Goal: Transaction & Acquisition: Subscribe to service/newsletter

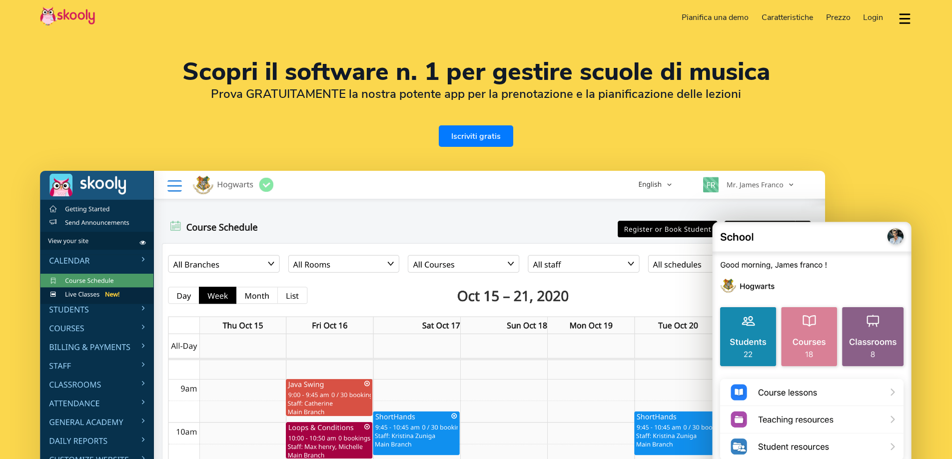
select select "it"
select select "91"
select select "[GEOGRAPHIC_DATA]"
select select "[GEOGRAPHIC_DATA]/[GEOGRAPHIC_DATA]"
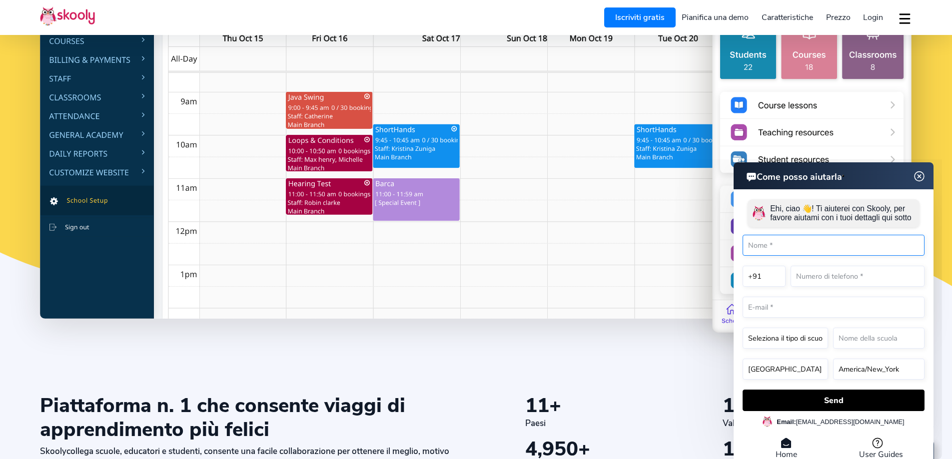
scroll to position [300, 0]
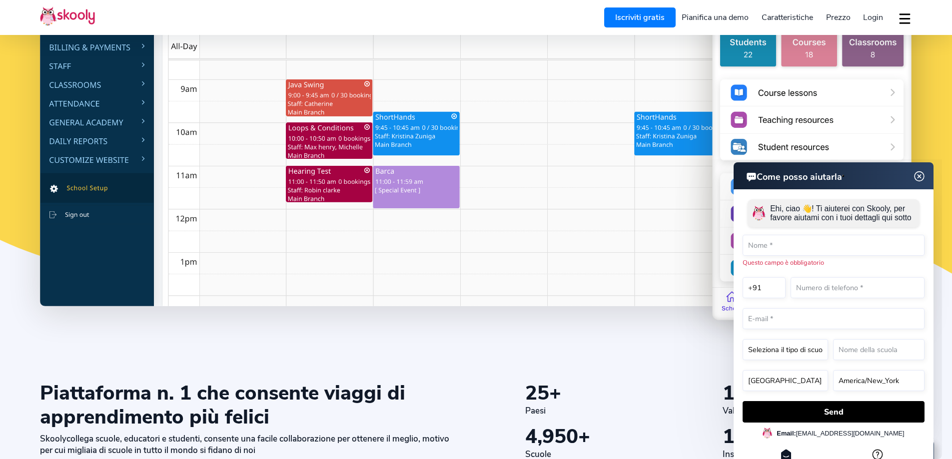
drag, startPoint x: 921, startPoint y: 173, endPoint x: 1546, endPoint y: 340, distance: 646.3
click at [921, 173] on img at bounding box center [919, 176] width 19 height 12
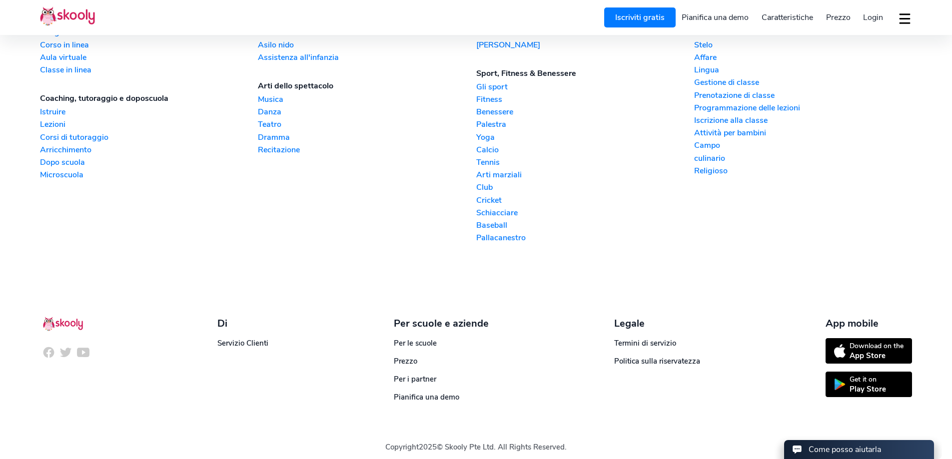
scroll to position [2590, 0]
click at [403, 356] on span "Prezzo" at bounding box center [405, 361] width 23 height 10
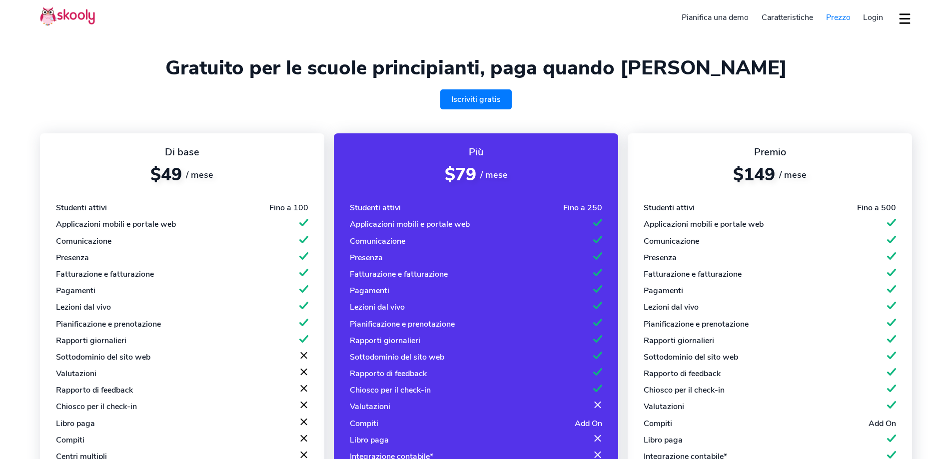
select select "it"
select select "91"
select select "[GEOGRAPHIC_DATA]"
select select "[GEOGRAPHIC_DATA]/[GEOGRAPHIC_DATA]"
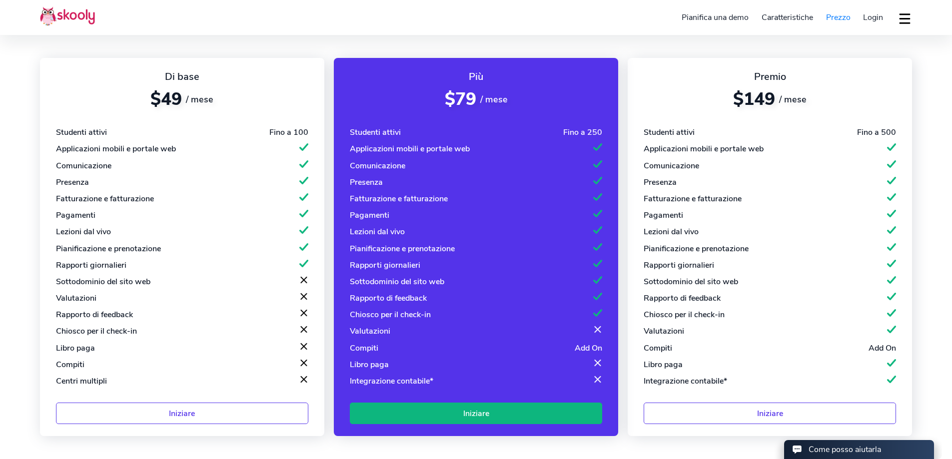
scroll to position [100, 0]
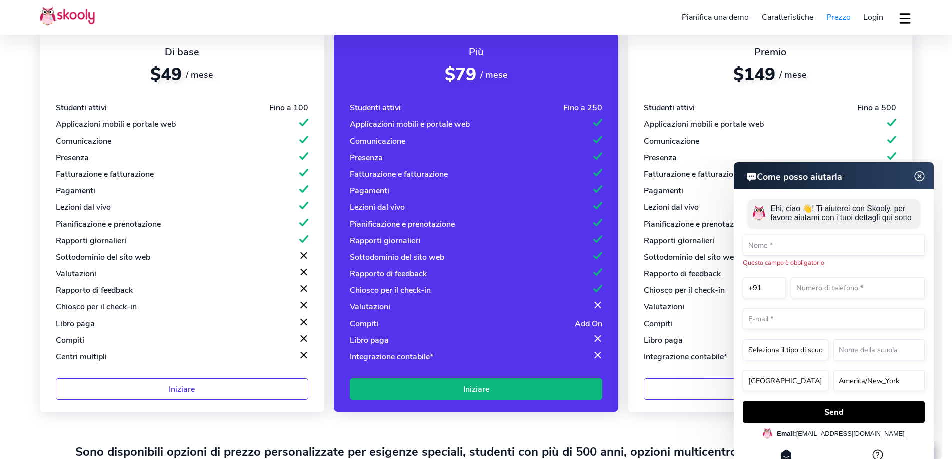
drag, startPoint x: 923, startPoint y: 176, endPoint x: 1437, endPoint y: 399, distance: 560.0
click at [923, 176] on img at bounding box center [919, 176] width 19 height 12
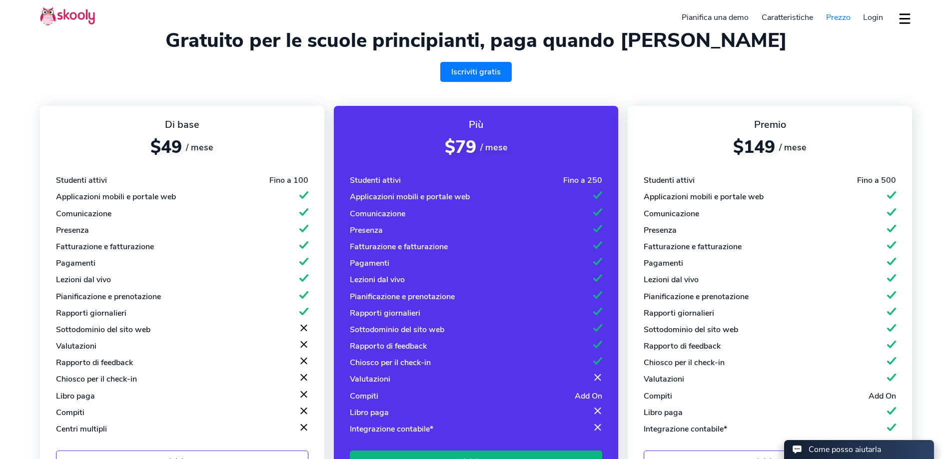
scroll to position [0, 0]
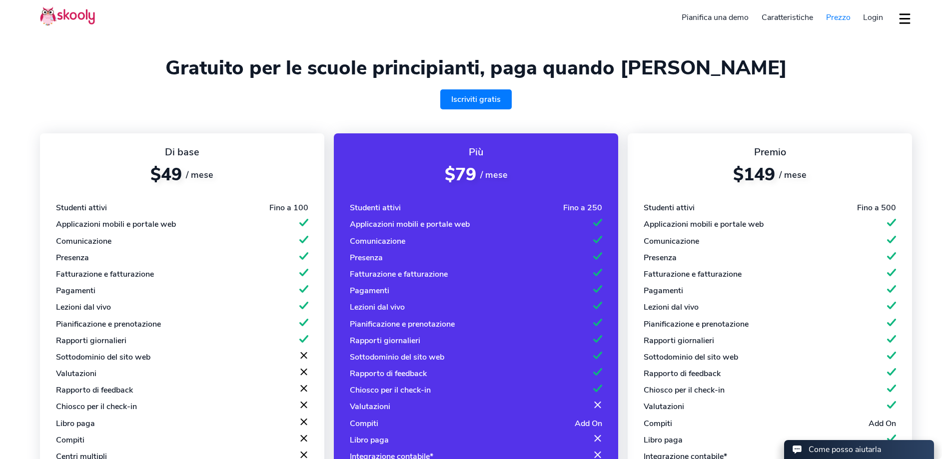
click at [902, 18] on button "dropdown menu" at bounding box center [905, 18] width 14 height 23
click at [878, 84] on span "Italian (Italiana)" at bounding box center [860, 83] width 53 height 14
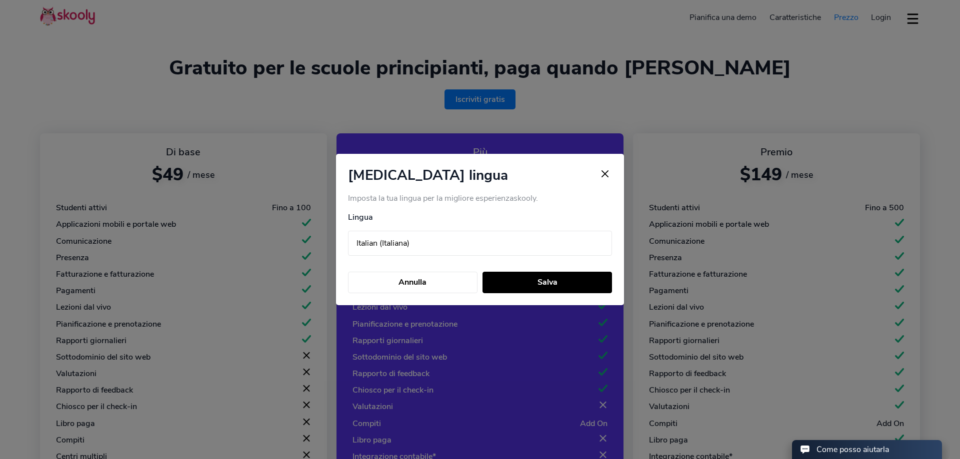
click at [604, 172] on img "close language changer" at bounding box center [605, 174] width 14 height 14
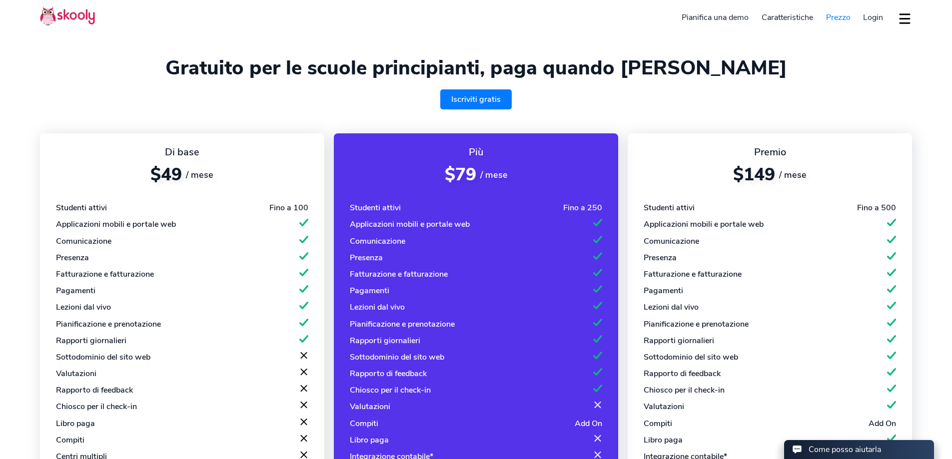
click at [821, 89] on div "Iscriviti gratis" at bounding box center [476, 99] width 872 height 20
